Goal: Task Accomplishment & Management: Use online tool/utility

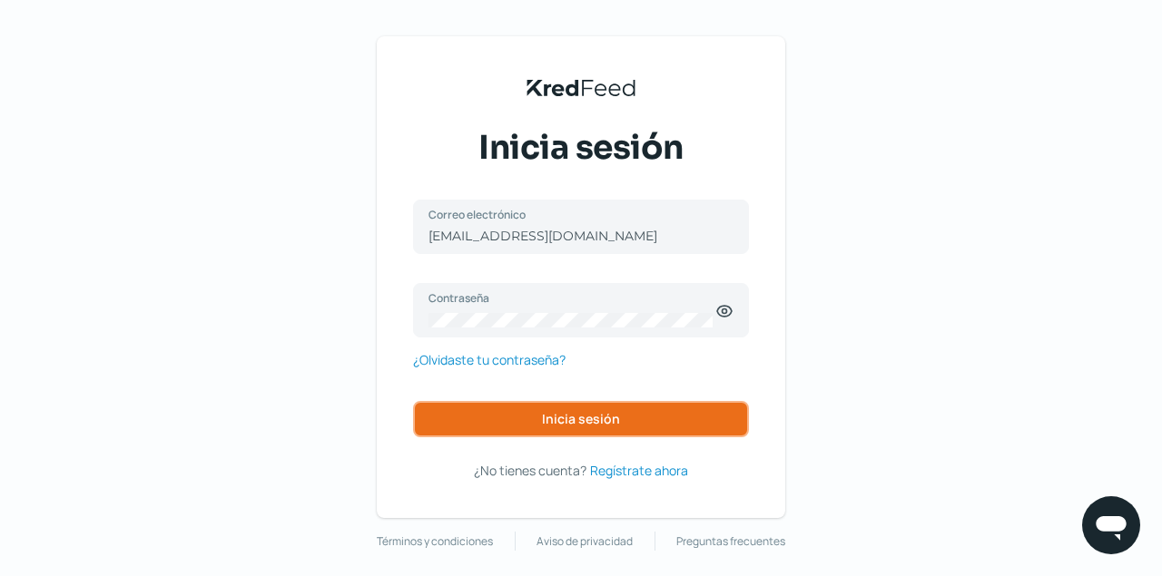
click at [613, 417] on span "Inicia sesión" at bounding box center [581, 419] width 78 height 13
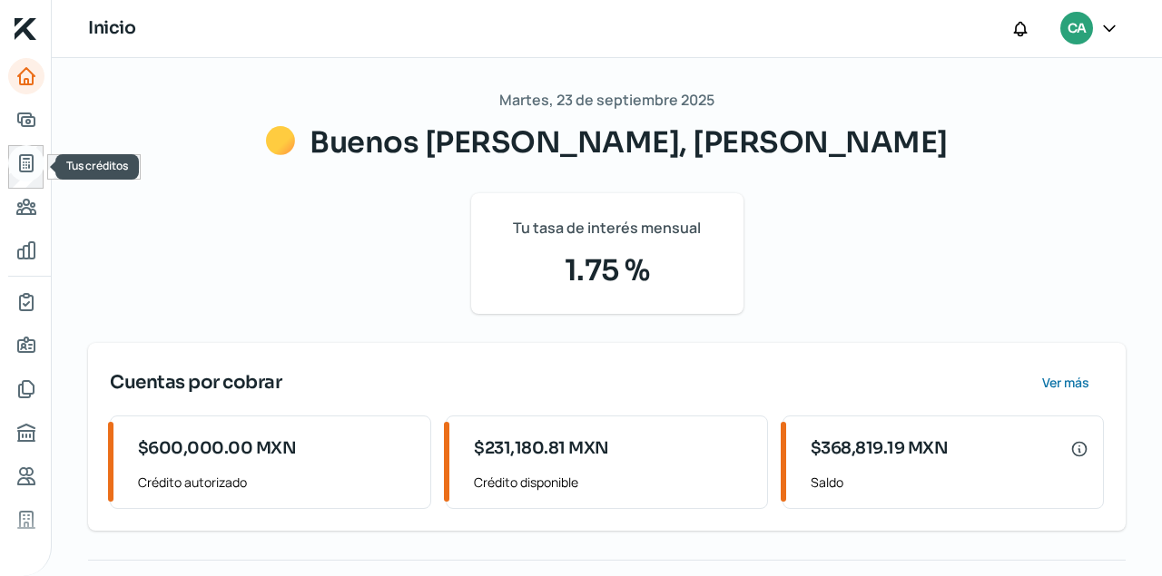
click at [26, 170] on icon "Tus créditos" at bounding box center [26, 163] width 22 height 22
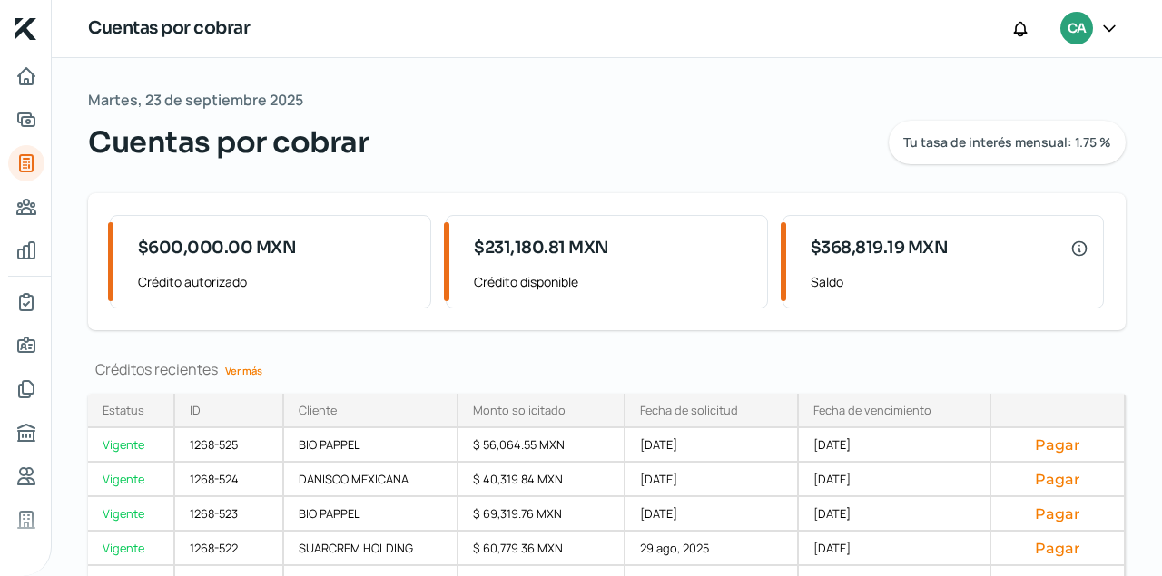
click at [243, 367] on link "Ver más" at bounding box center [244, 371] width 52 height 28
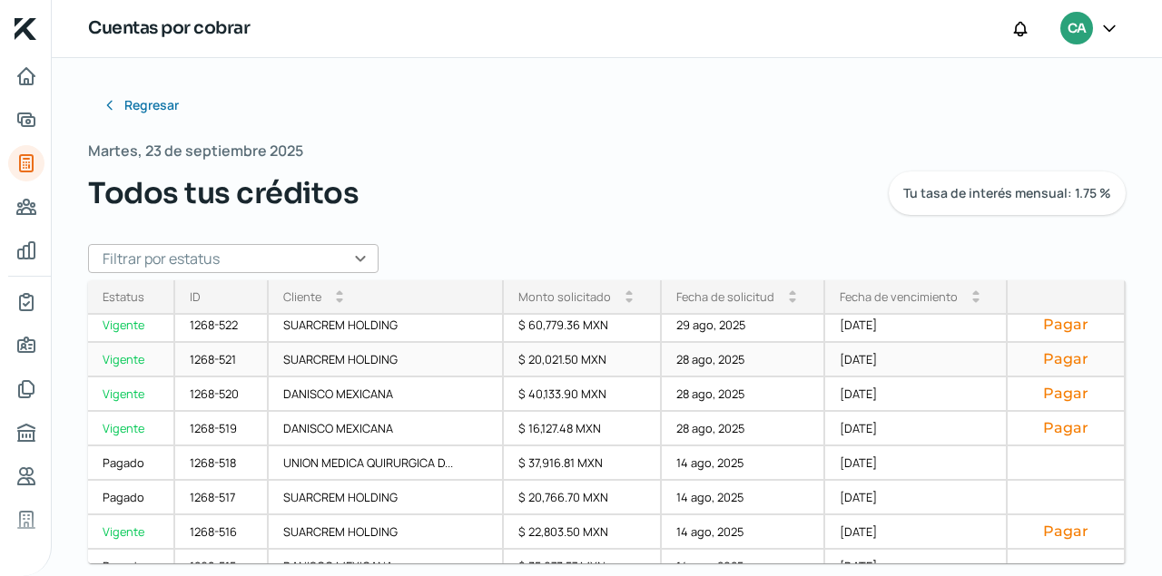
scroll to position [120, 0]
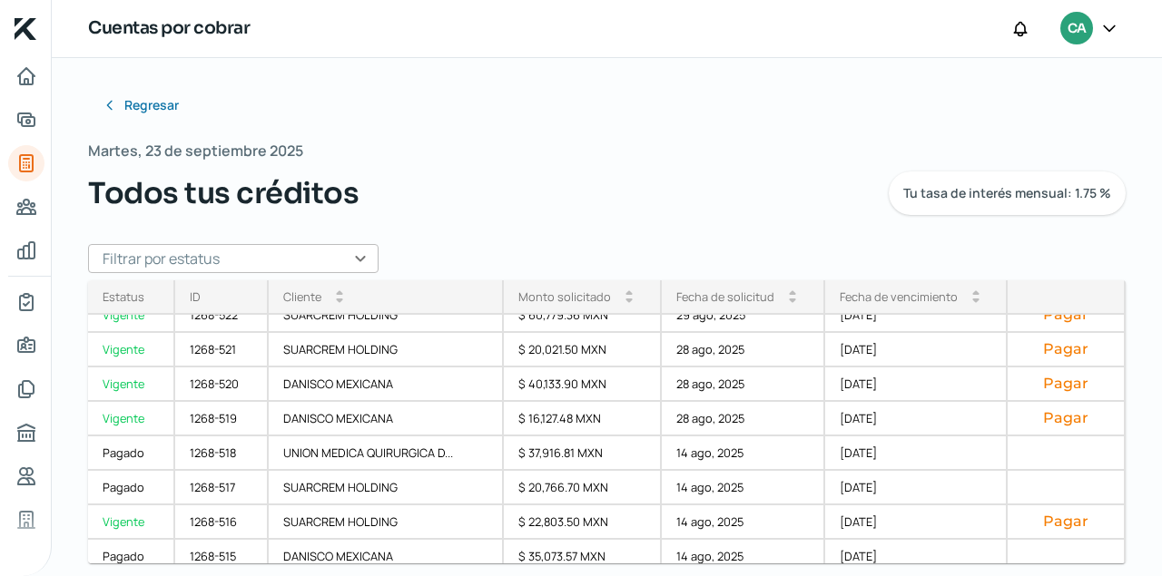
click at [359, 258] on input "text" at bounding box center [233, 258] width 290 height 29
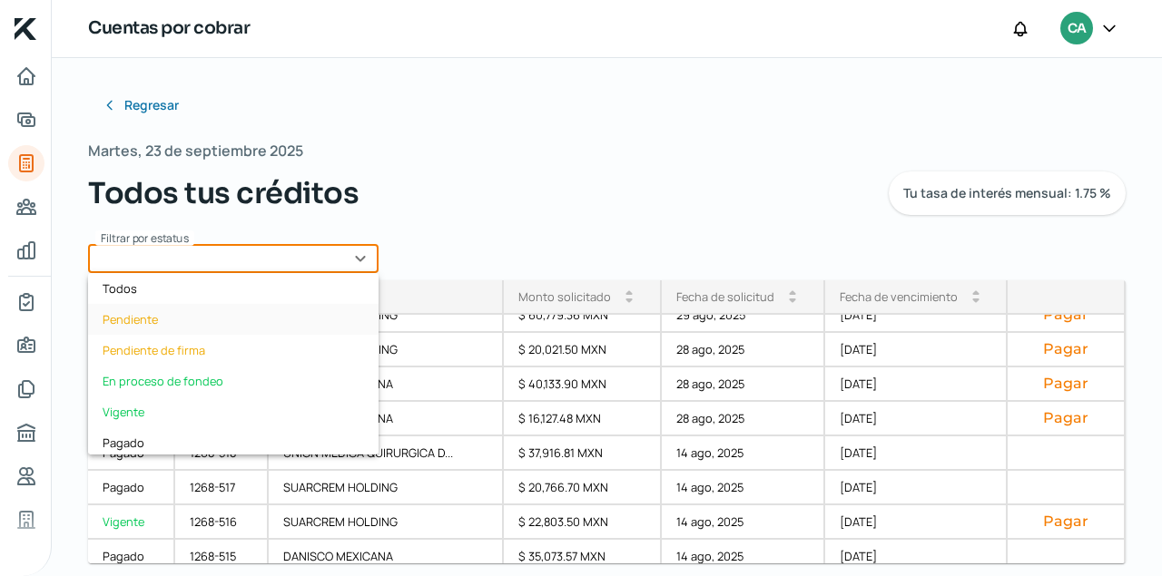
click at [144, 319] on div "Pendiente" at bounding box center [233, 319] width 290 height 31
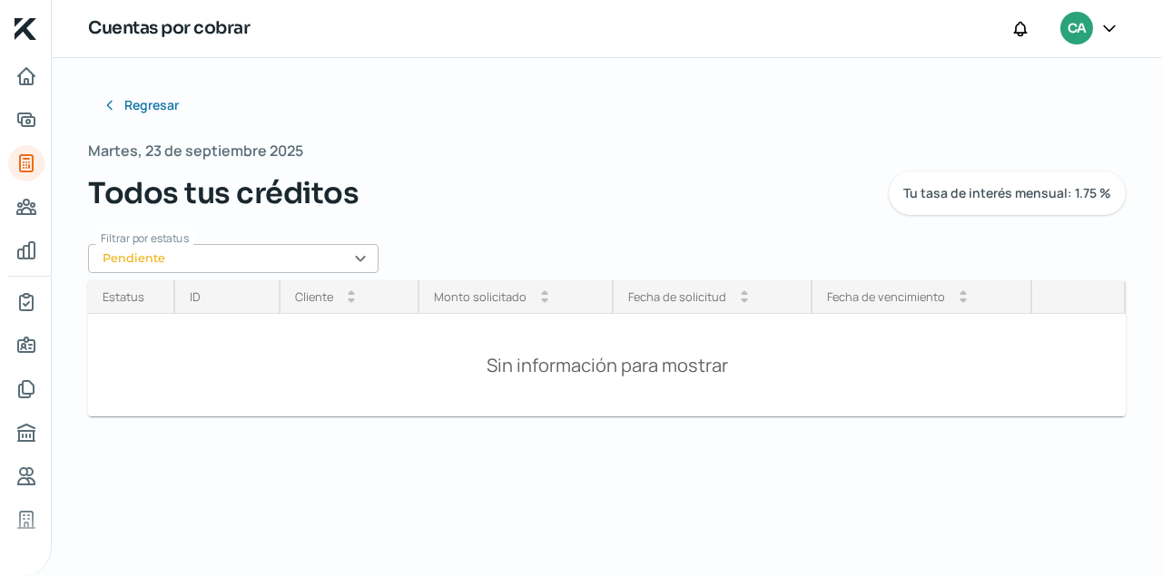
click at [360, 260] on input "Pendiente" at bounding box center [233, 258] width 290 height 29
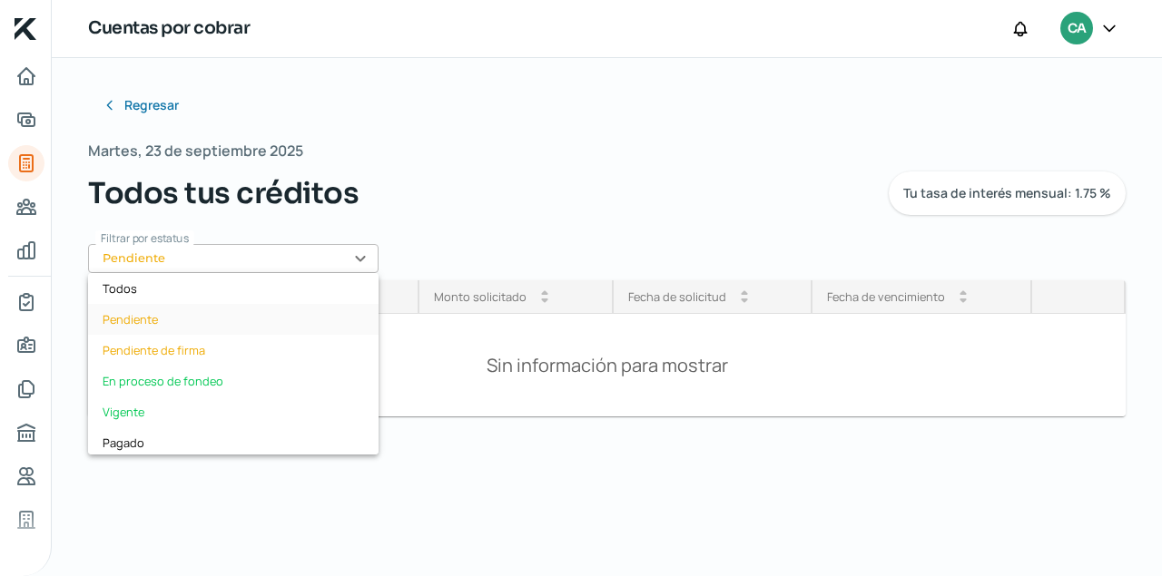
click at [119, 320] on div "Pendiente" at bounding box center [233, 319] width 290 height 31
click at [361, 255] on input "Pendiente" at bounding box center [233, 258] width 290 height 29
click at [124, 407] on div "Vigente" at bounding box center [233, 412] width 290 height 31
type input "Vigente"
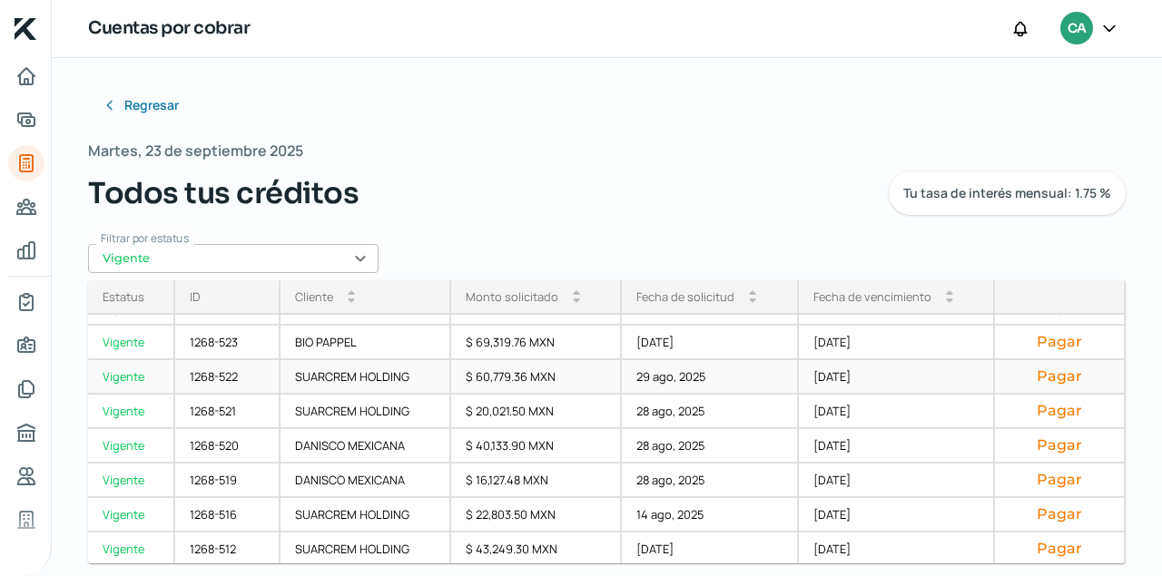
scroll to position [61, 0]
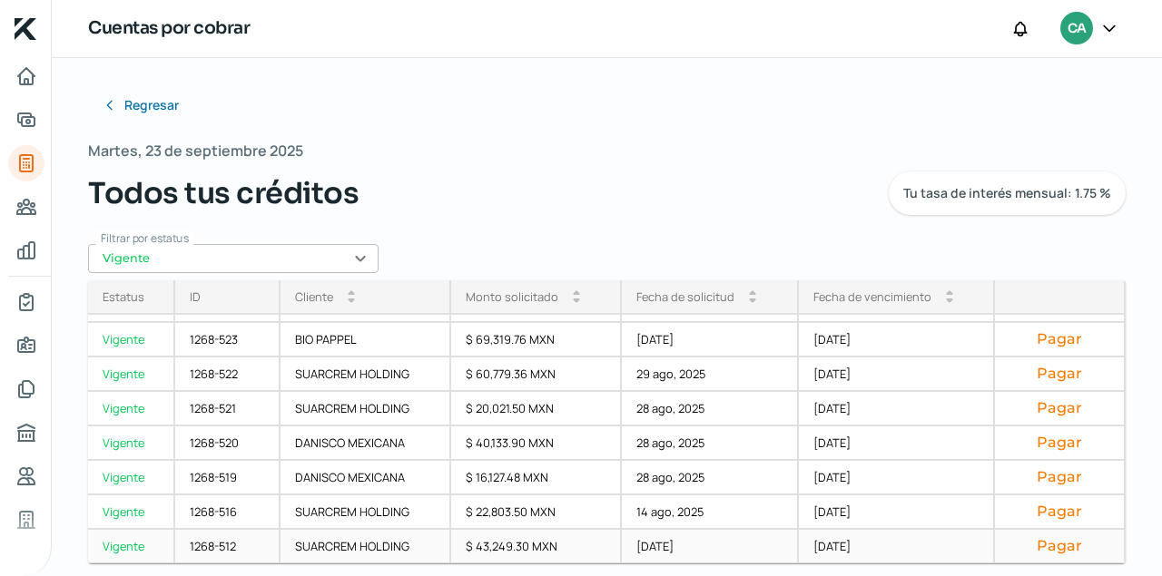
click at [1052, 546] on button "Pagar" at bounding box center [1059, 546] width 100 height 18
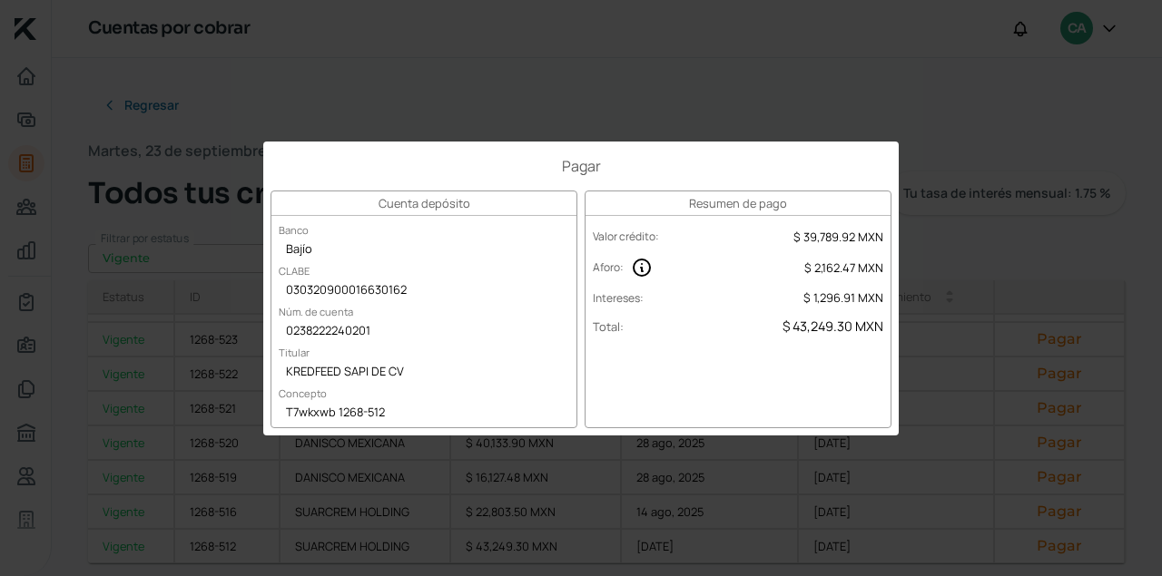
click at [451, 60] on div "Pagar Cuenta depósito Banco Bajío [PERSON_NAME] 030320900016630162 Núm. de cuen…" at bounding box center [581, 288] width 1162 height 576
